Goal: Transaction & Acquisition: Obtain resource

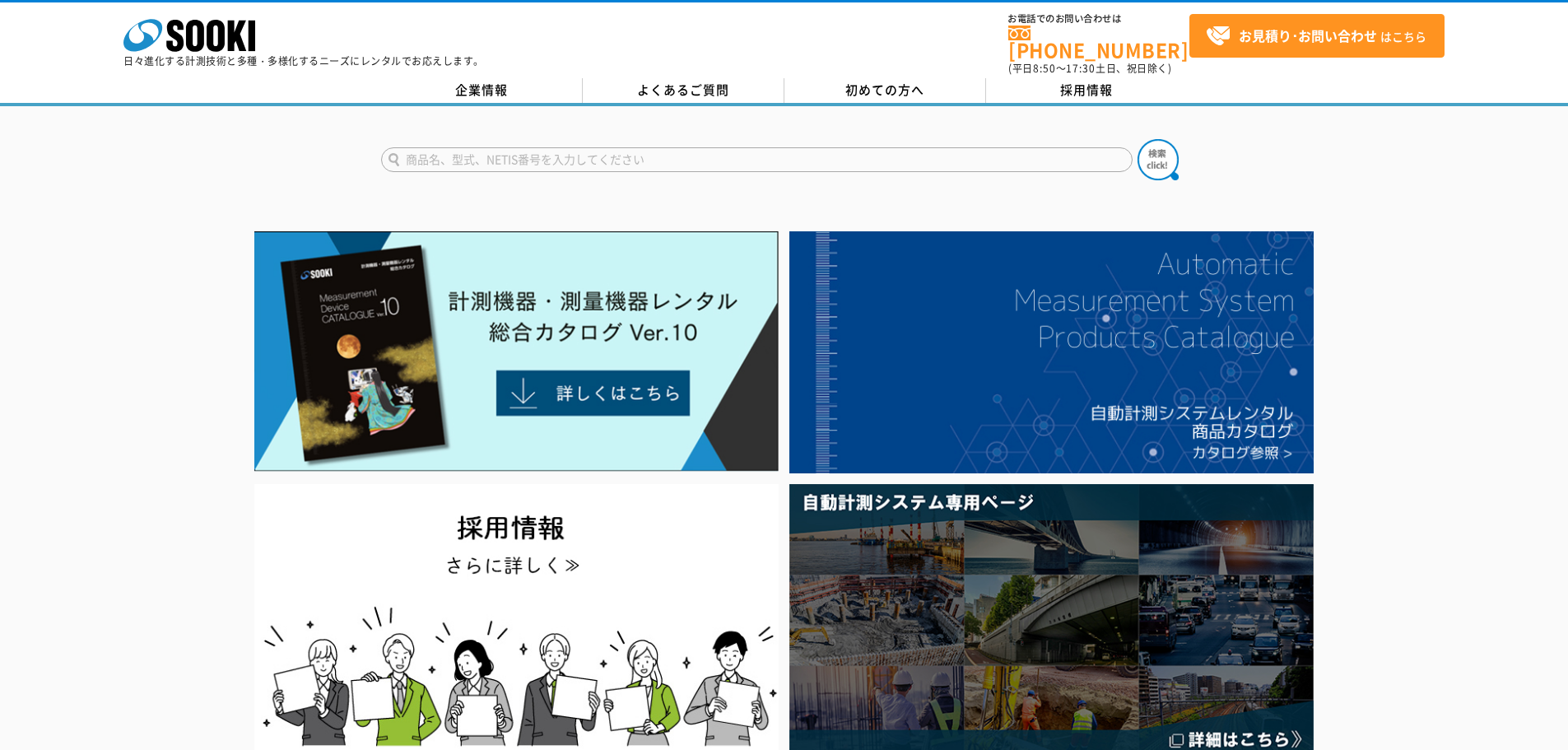
click at [439, 147] on input "text" at bounding box center [756, 159] width 751 height 25
click at [1154, 154] on img at bounding box center [1158, 159] width 42 height 42
click at [453, 149] on input "IPLEX" at bounding box center [756, 159] width 751 height 25
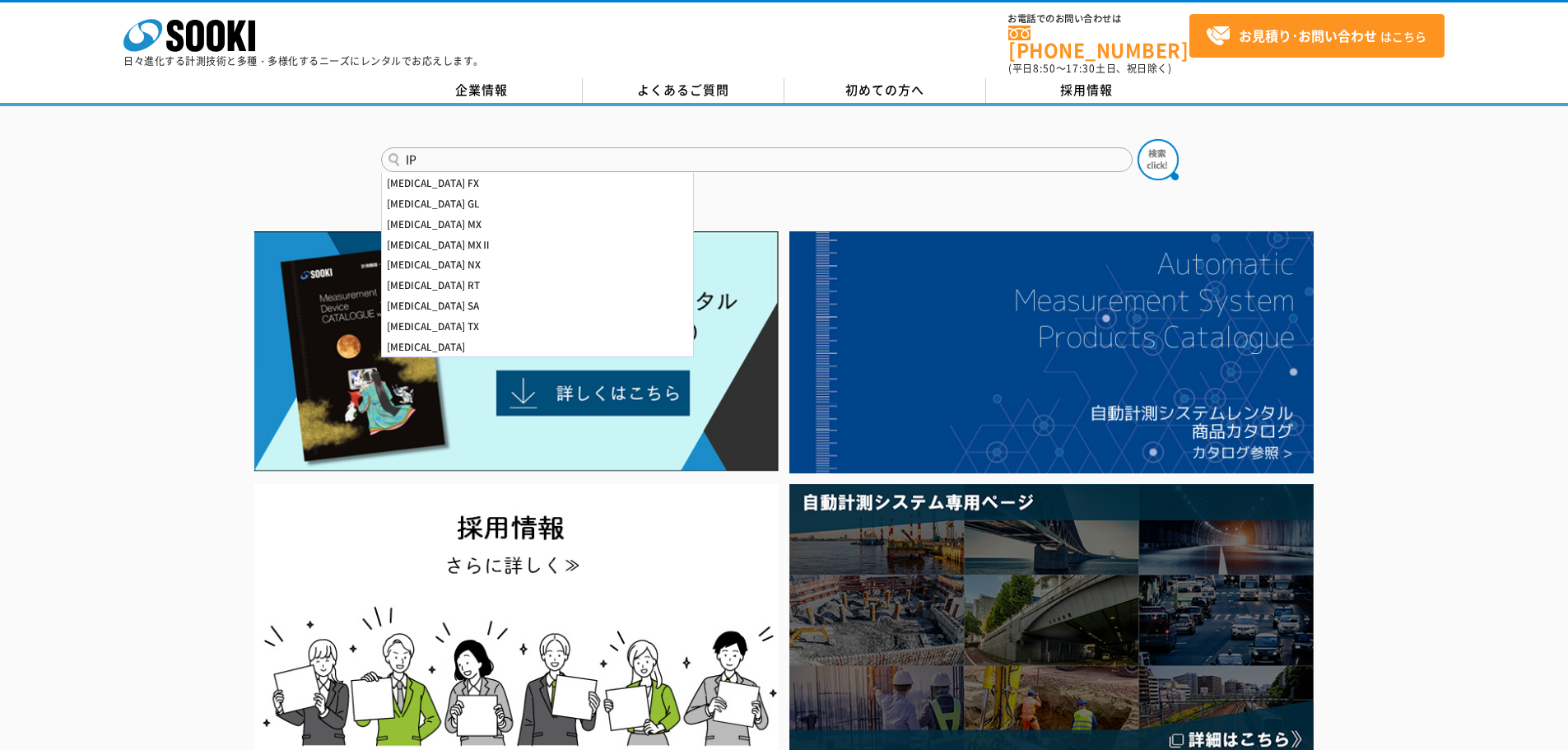
type input "I"
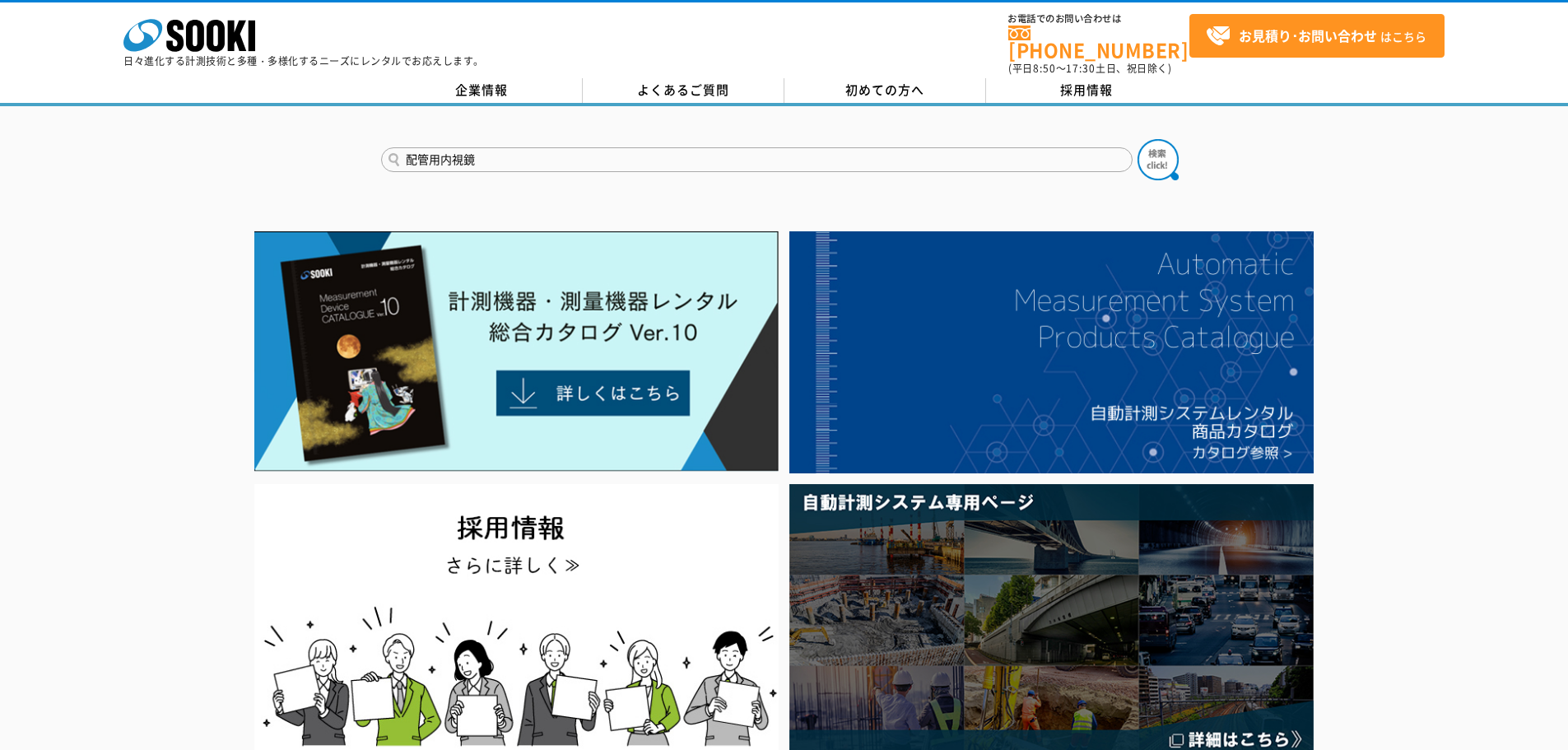
type input "配管用内視鏡"
click at [1138, 139] on button at bounding box center [1158, 159] width 42 height 42
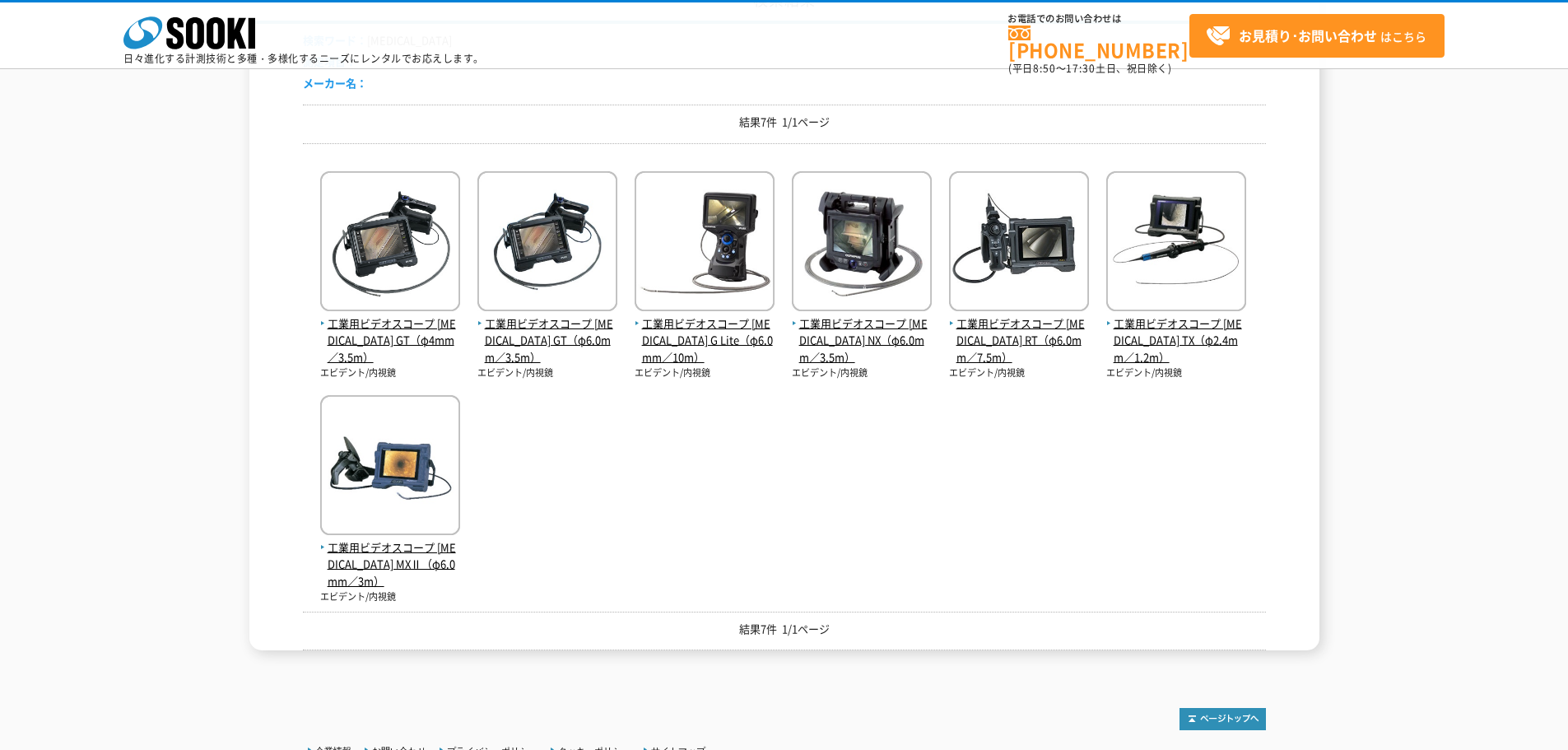
scroll to position [164, 0]
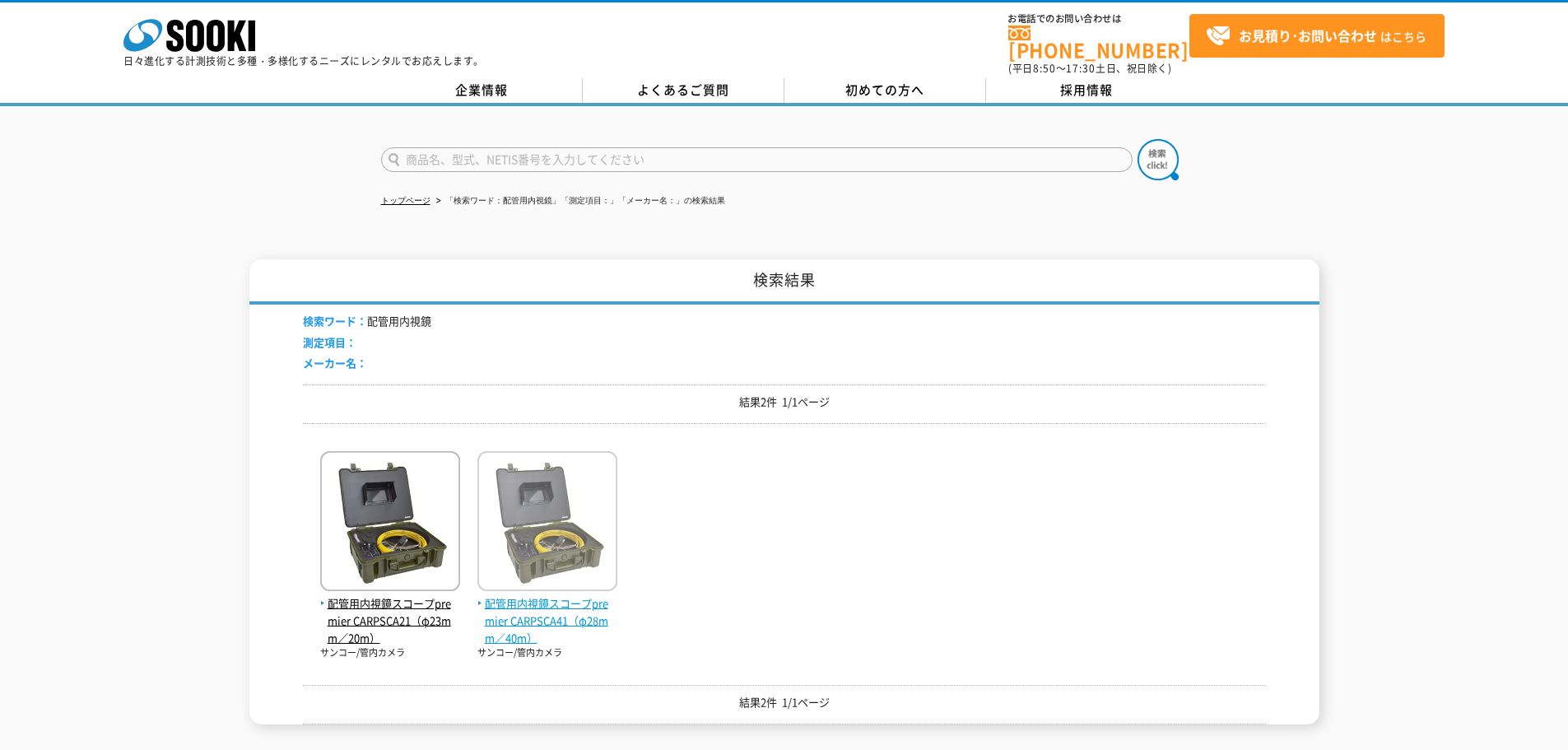
click at [534, 600] on span "配管用内視鏡スコープpremier CARPSCA41（φ28mm／40m）" at bounding box center [547, 621] width 140 height 51
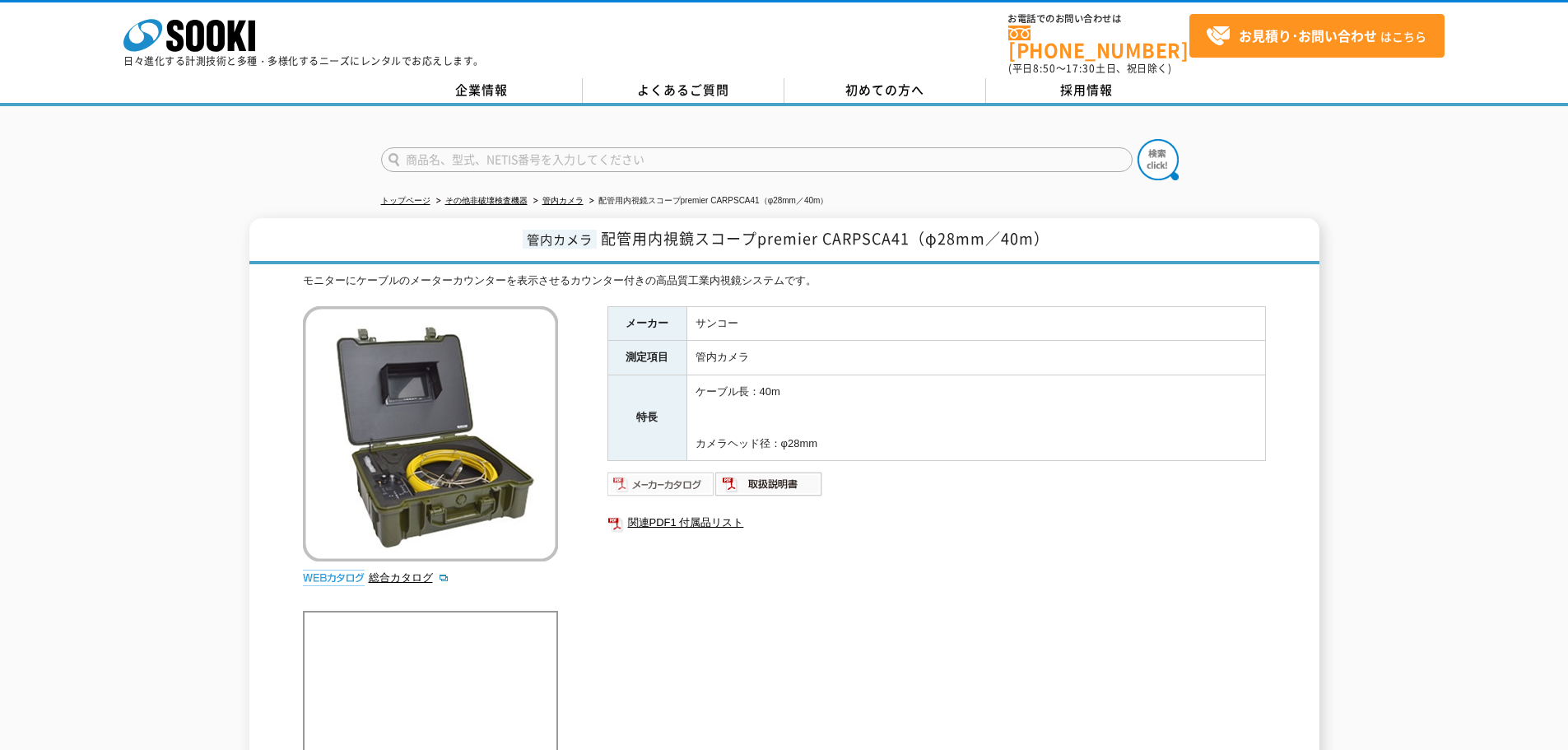
click at [661, 475] on img at bounding box center [661, 484] width 108 height 26
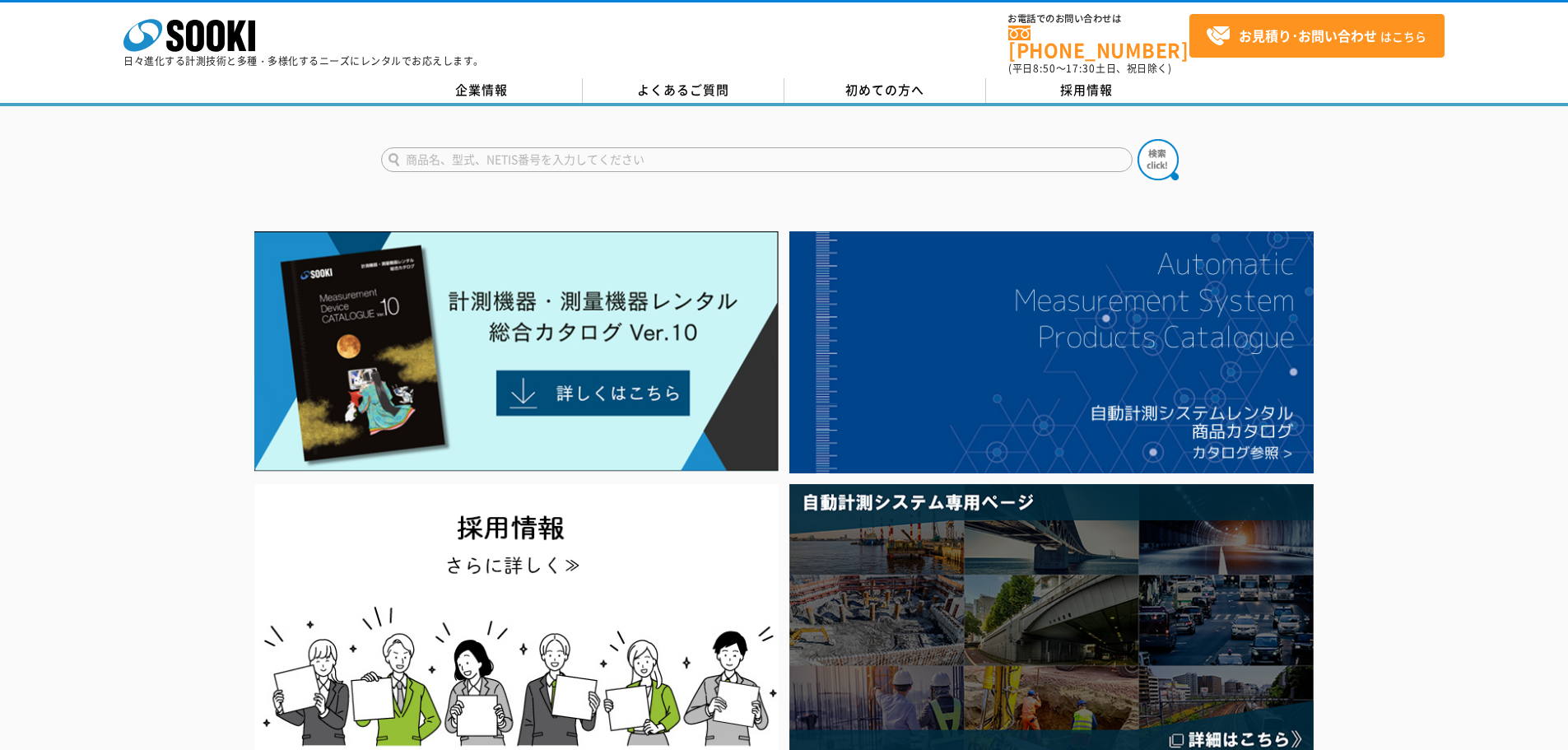
click at [435, 148] on input "text" at bounding box center [756, 159] width 751 height 25
type input "IPLEX"
click at [1150, 150] on img at bounding box center [1158, 159] width 42 height 42
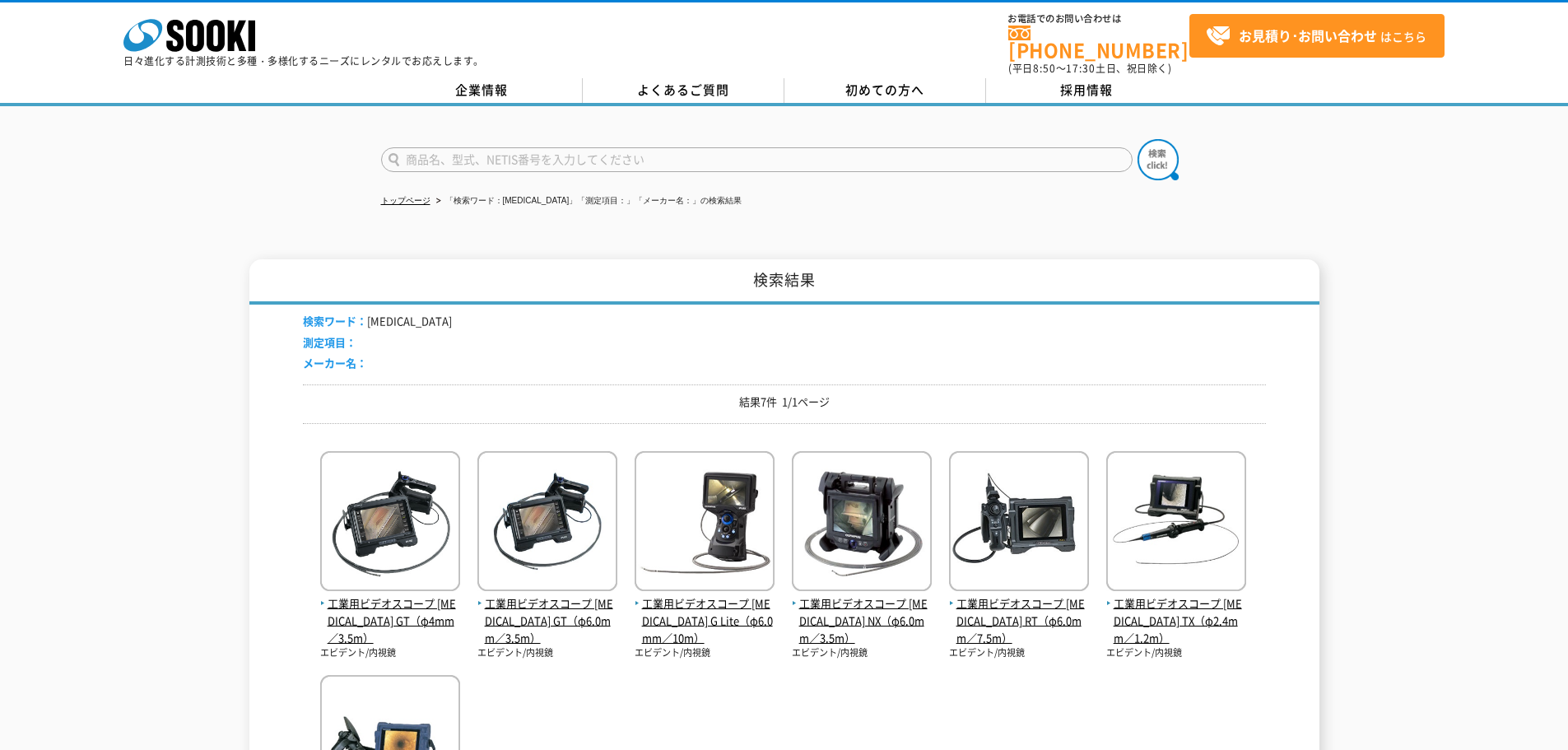
click at [438, 150] on input "text" at bounding box center [756, 159] width 751 height 25
type input "配管用内視鏡"
click at [1138, 139] on button at bounding box center [1158, 159] width 42 height 42
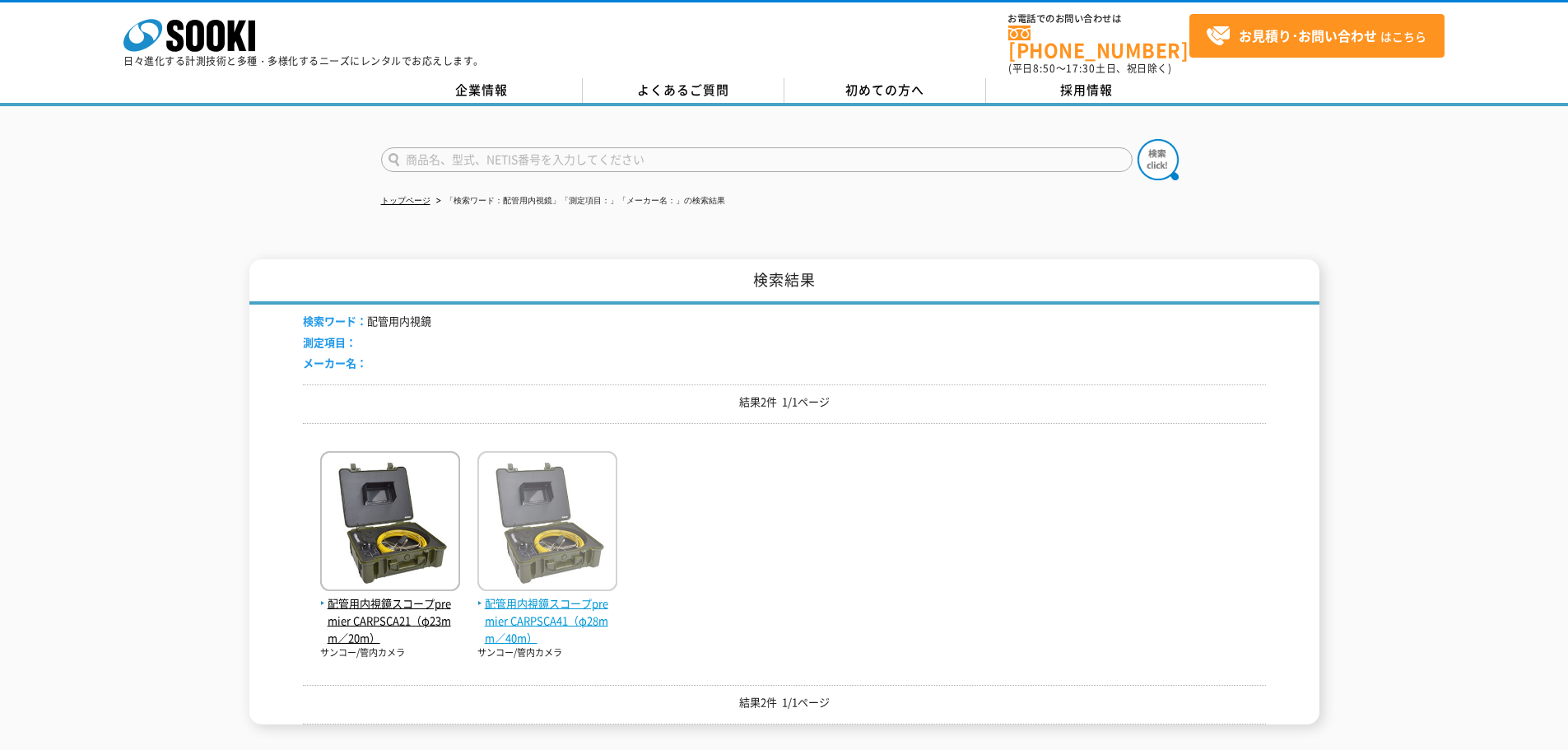
click at [520, 596] on span "配管用内視鏡スコープpremier CARPSCA41（φ28mm／40m）" at bounding box center [547, 621] width 140 height 51
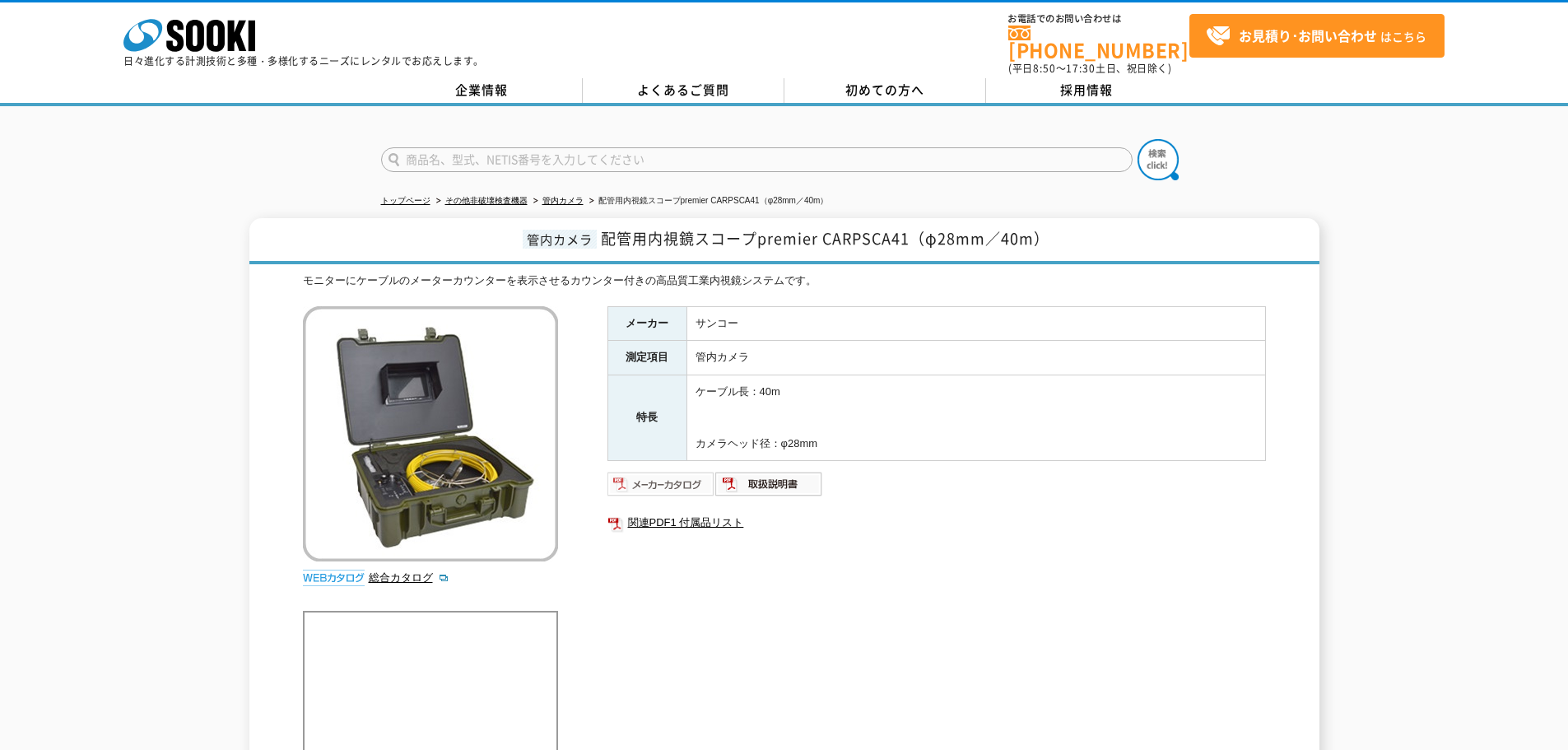
click at [662, 475] on img at bounding box center [661, 484] width 108 height 26
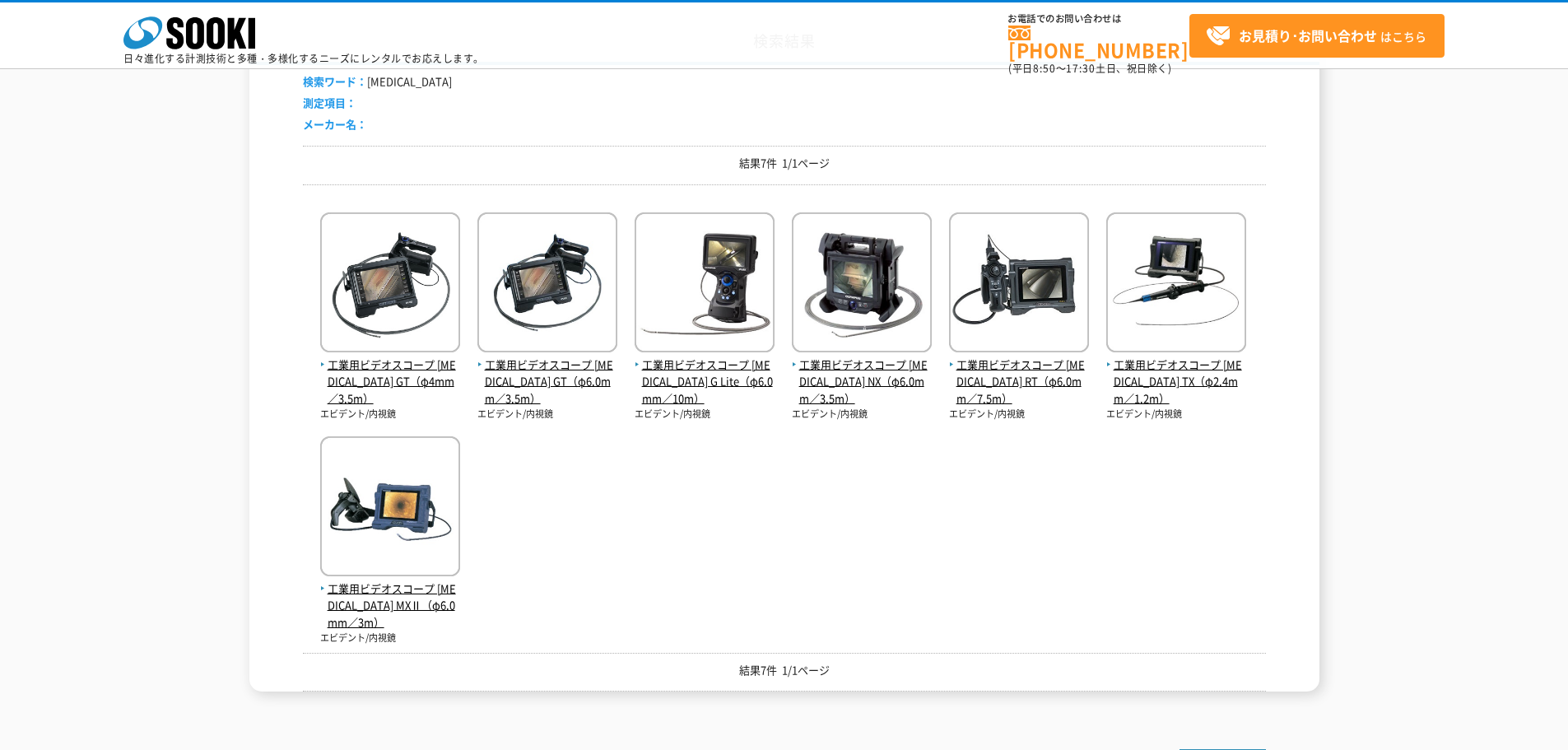
scroll to position [164, 0]
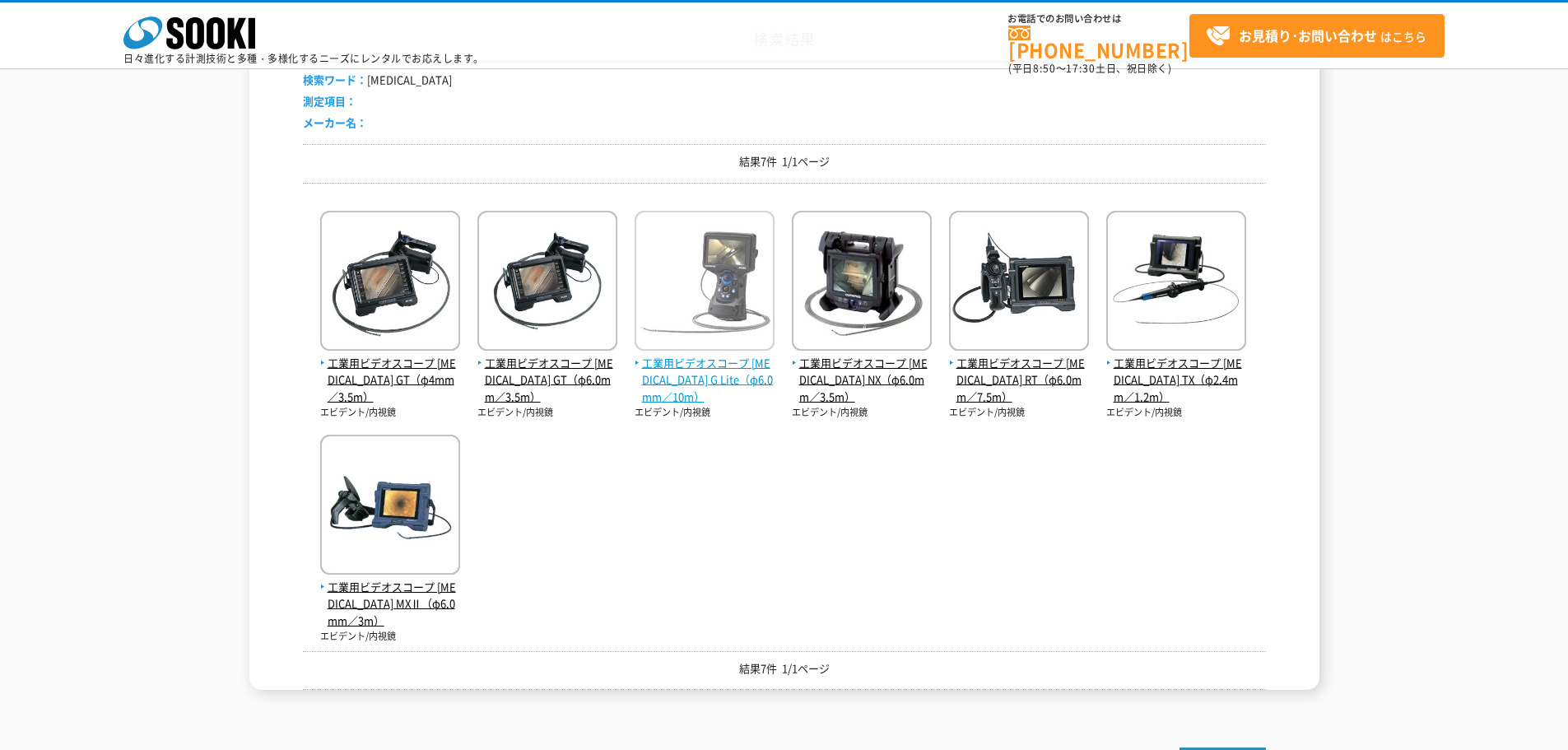
click at [695, 368] on span "工業用ビデオスコープ IPLEX G Lite（φ6.0mm／10m）" at bounding box center [704, 381] width 140 height 51
